Goal: Browse casually: Explore the website without a specific task or goal

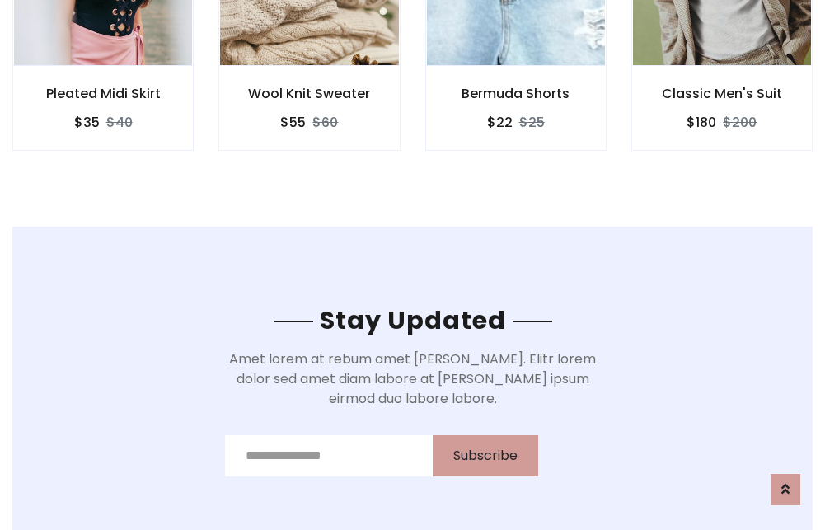
scroll to position [2483, 0]
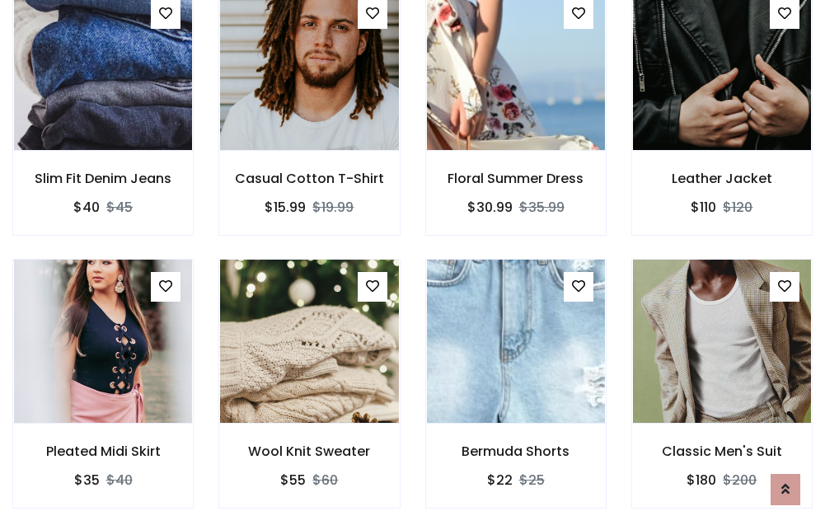
click at [413, 265] on div "Bermuda Shorts $22 $25" at bounding box center [516, 395] width 206 height 273
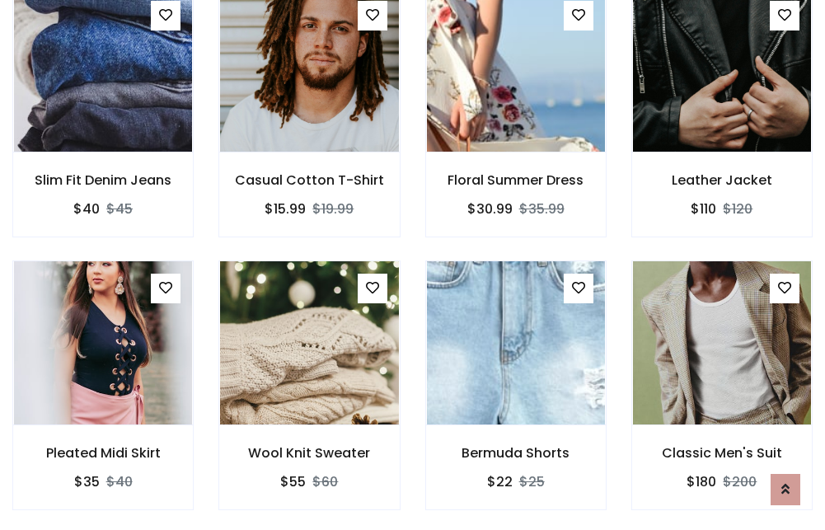
click at [413, 265] on div "Bermuda Shorts $22 $25" at bounding box center [516, 397] width 206 height 273
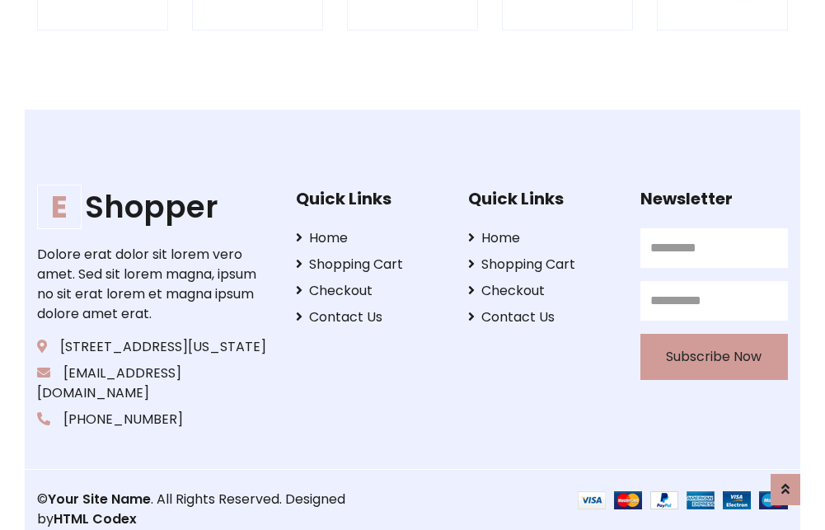
scroll to position [3139, 0]
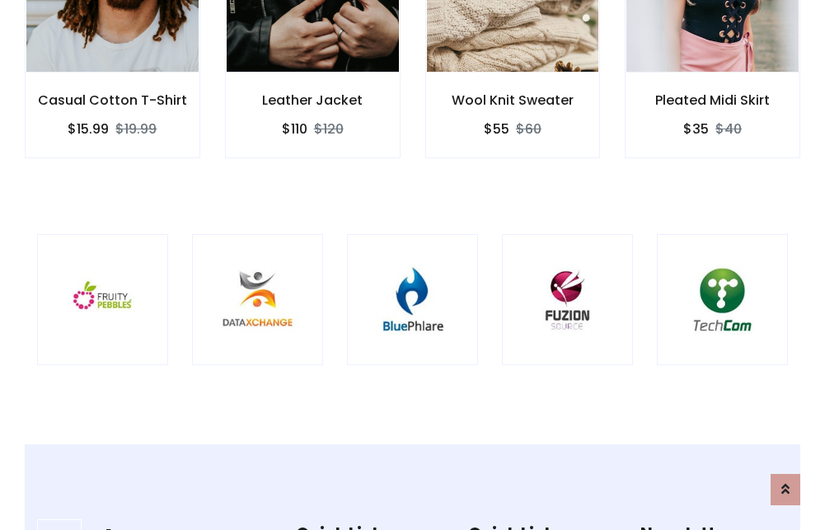
click at [412, 265] on img at bounding box center [413, 300] width 90 height 90
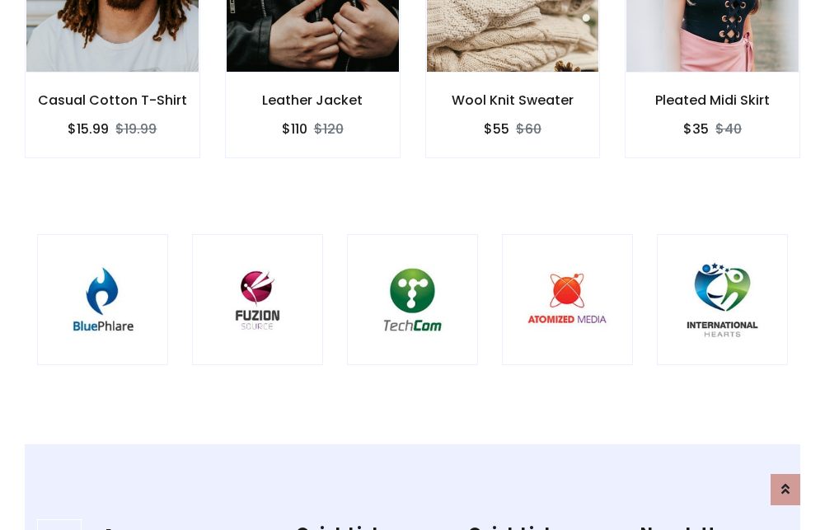
click at [412, 265] on img at bounding box center [413, 300] width 90 height 90
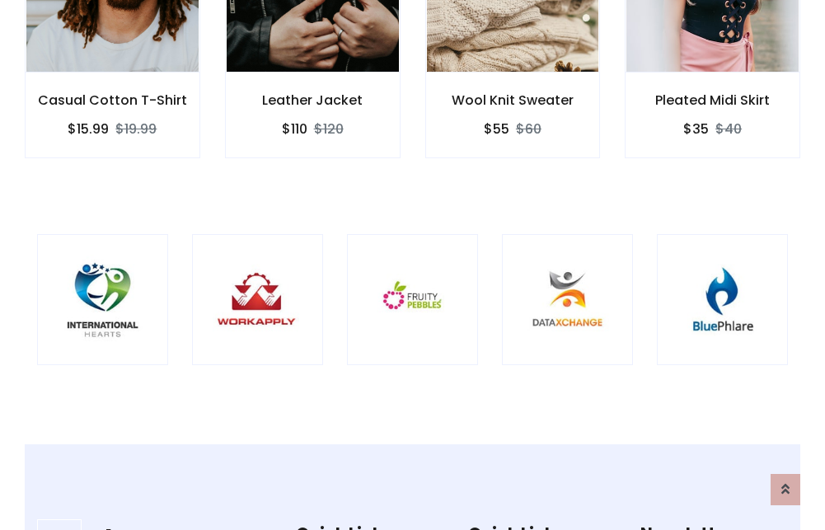
scroll to position [0, 0]
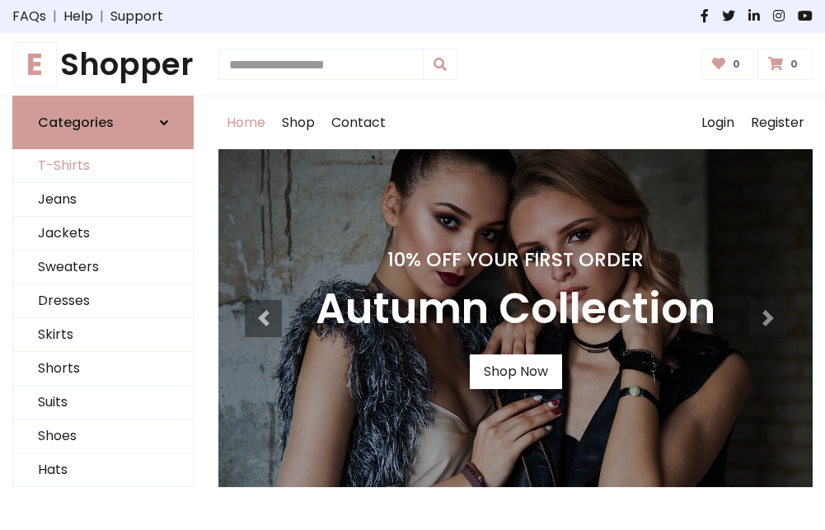
click at [103, 167] on link "T-Shirts" at bounding box center [103, 166] width 180 height 34
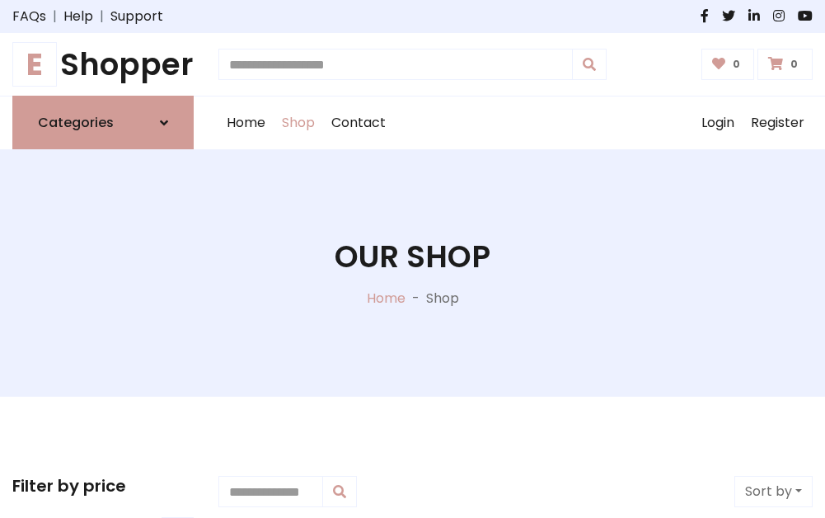
scroll to position [661, 0]
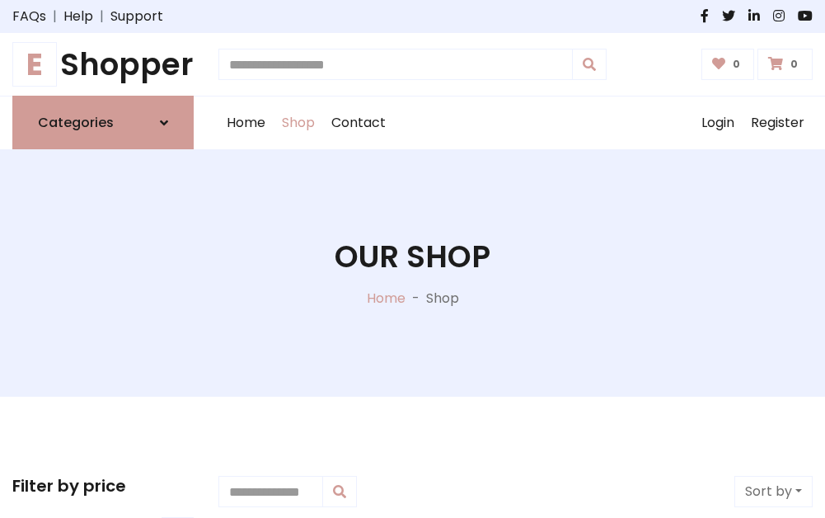
click at [103, 64] on h1 "E Shopper" at bounding box center [102, 64] width 181 height 36
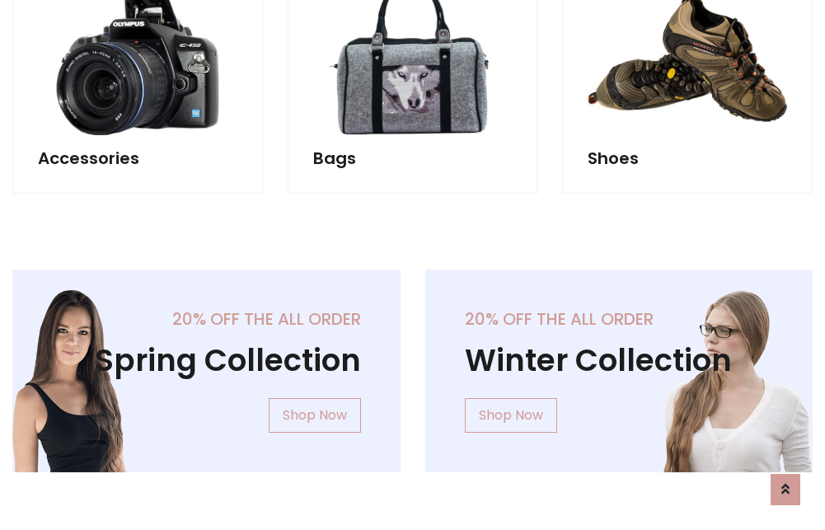
scroll to position [1602, 0]
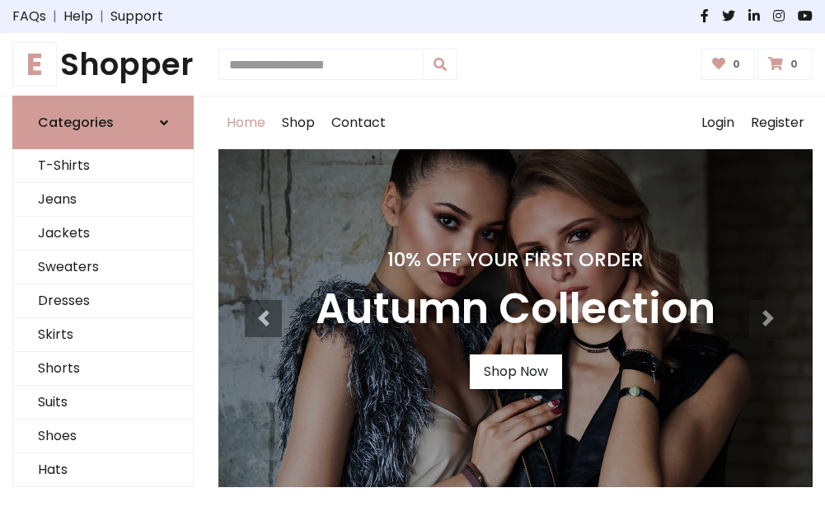
scroll to position [541, 0]
